Goal: Find specific page/section: Find specific page/section

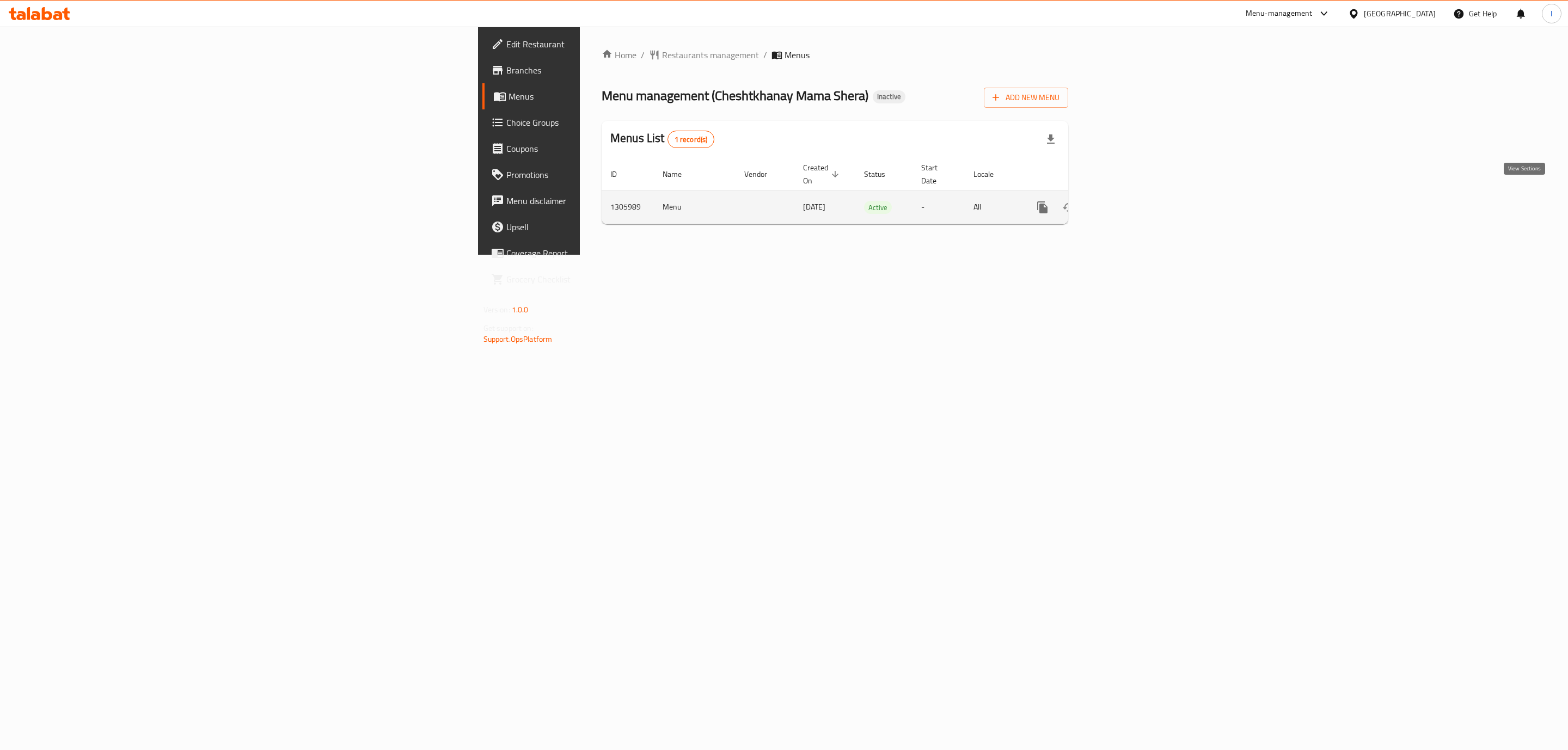
click at [1134, 194] on link "enhanced table" at bounding box center [1121, 207] width 26 height 26
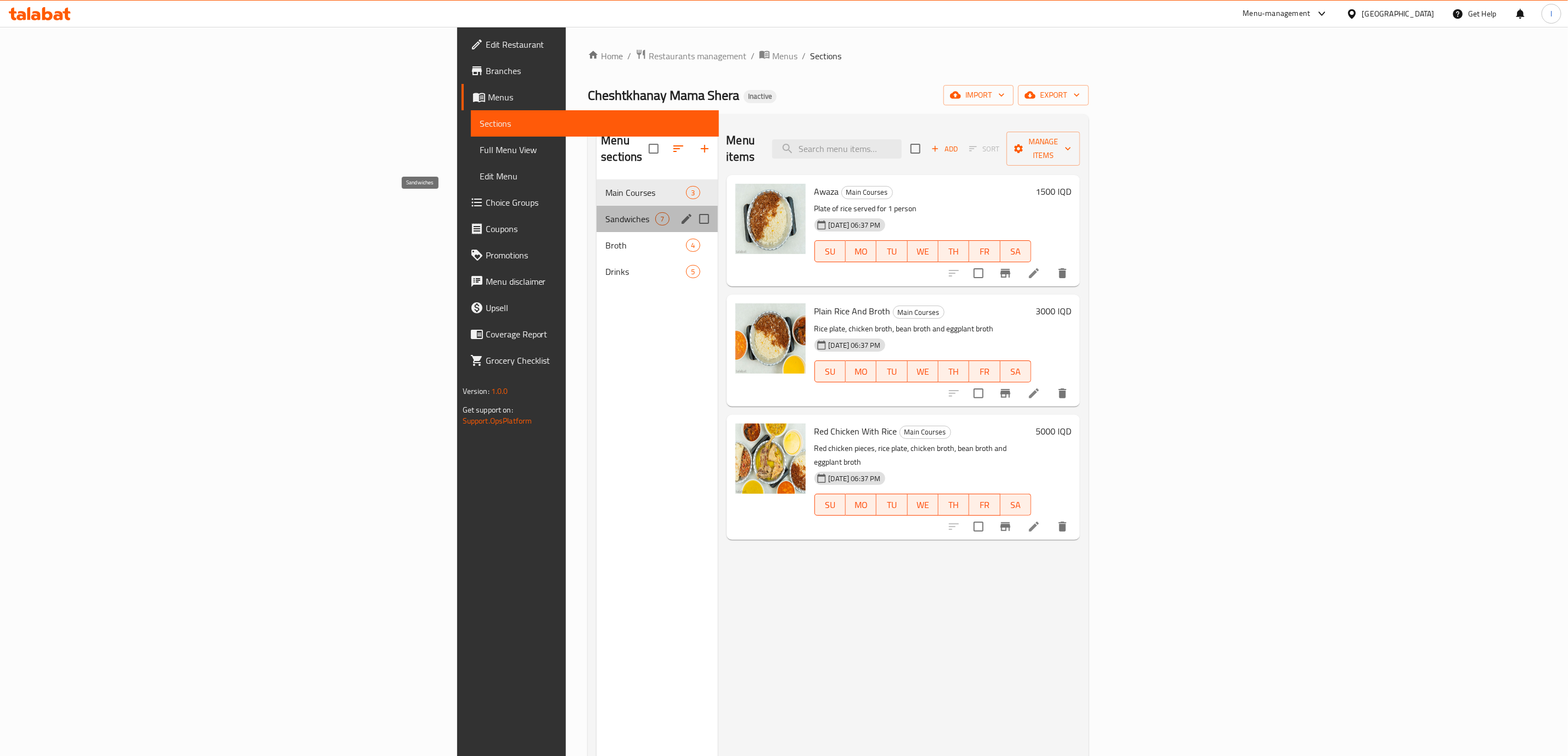
click at [605, 212] on span "Sandwiches" at bounding box center [630, 218] width 50 height 13
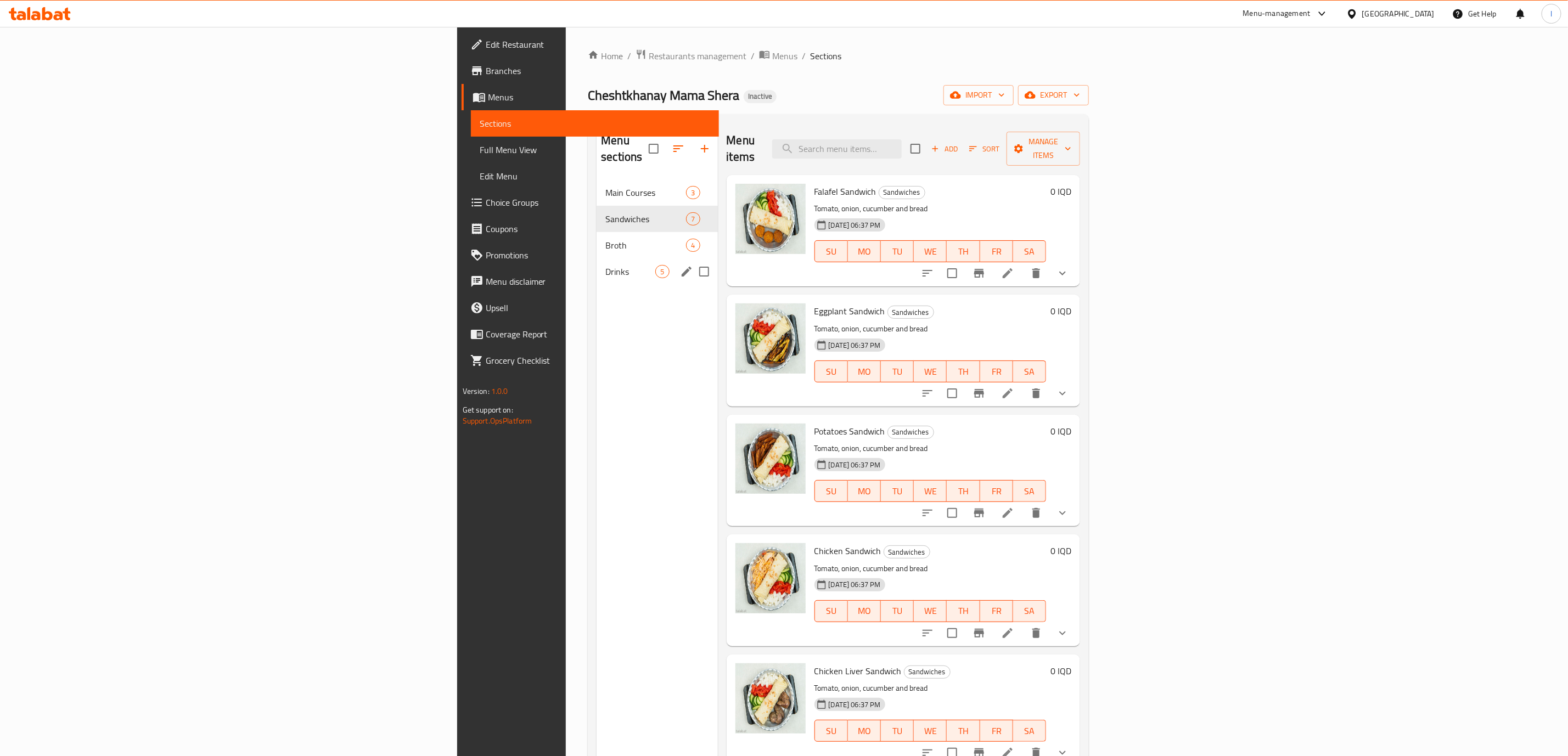
click at [605, 265] on span "Drinks" at bounding box center [630, 271] width 50 height 13
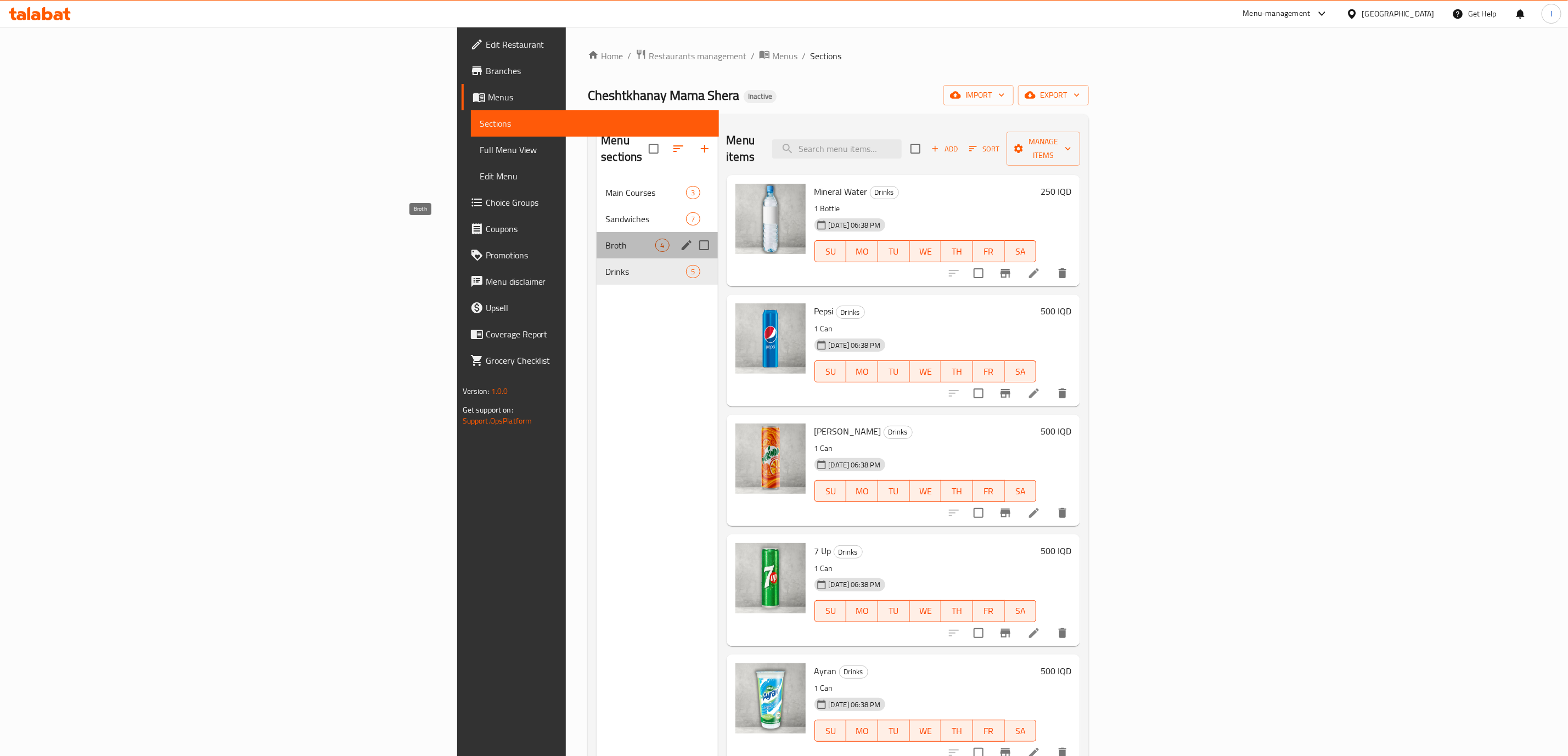
click at [605, 238] on span "Broth" at bounding box center [630, 244] width 50 height 13
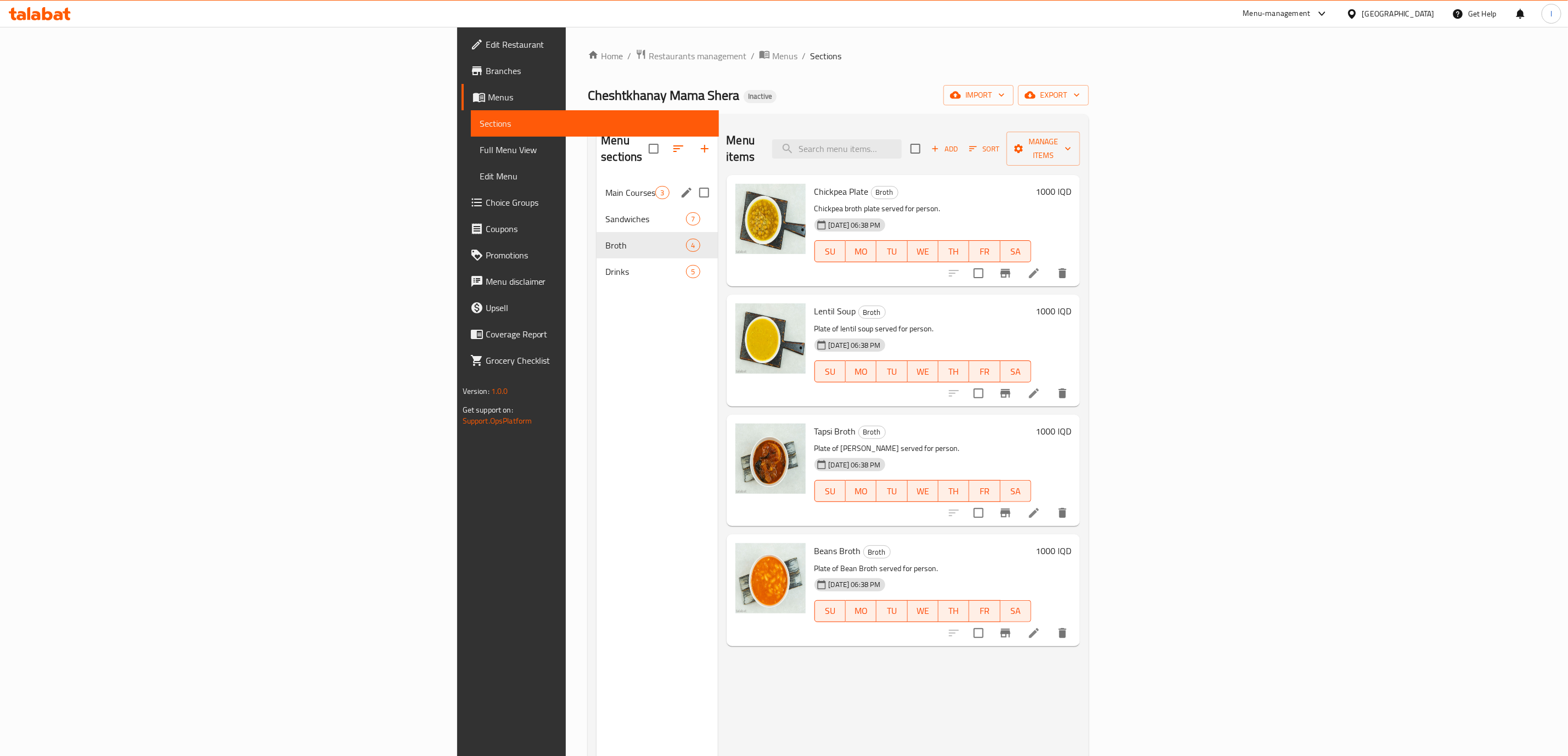
click at [605, 186] on span "Main Courses" at bounding box center [630, 192] width 50 height 13
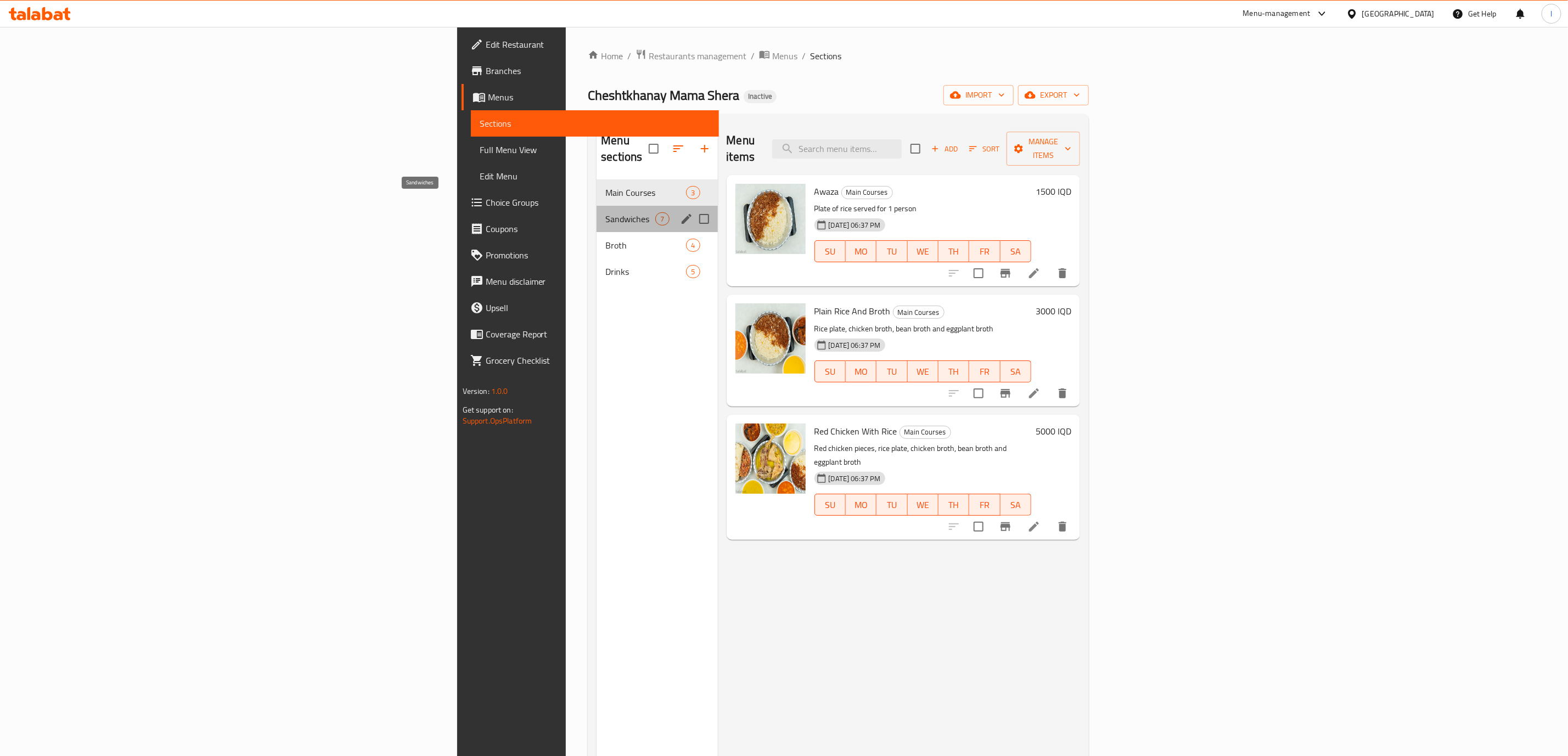
click at [605, 212] on span "Sandwiches" at bounding box center [630, 218] width 50 height 13
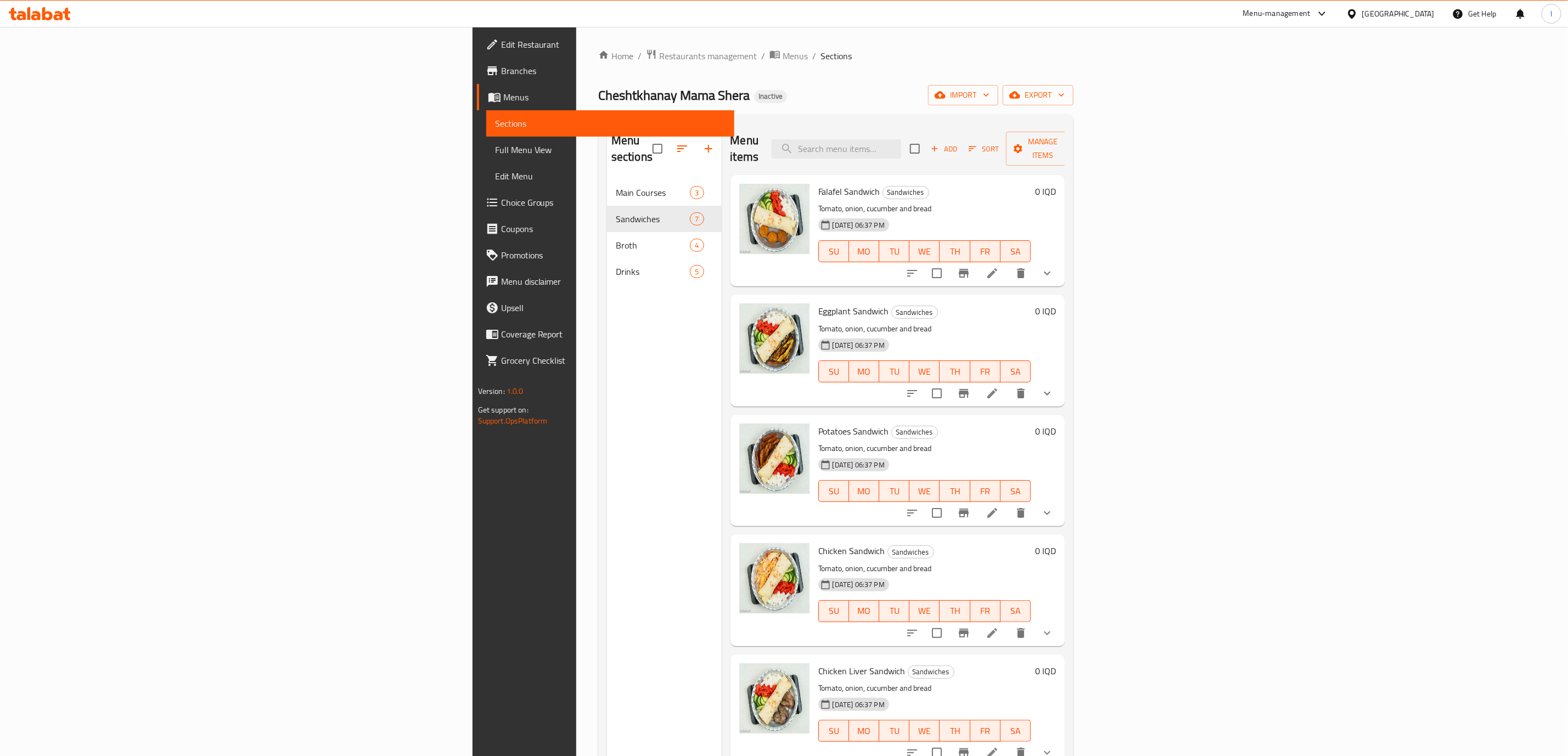
click at [38, 18] on icon at bounding box center [36, 16] width 10 height 10
